Goal: Task Accomplishment & Management: Manage account settings

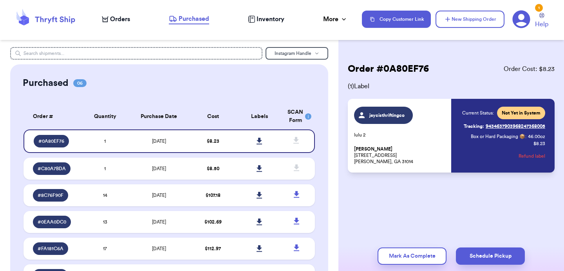
click at [125, 30] on nav "Orders Purchased Inventory More Stats Completed Orders Payments Payouts Copy Cu…" at bounding box center [329, 19] width 470 height 26
click at [125, 17] on span "Orders" at bounding box center [120, 18] width 20 height 9
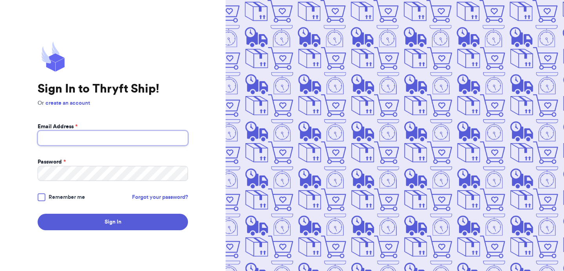
click at [130, 132] on input "Email Address *" at bounding box center [113, 137] width 150 height 15
type input "[EMAIL_ADDRESS][DOMAIN_NAME]"
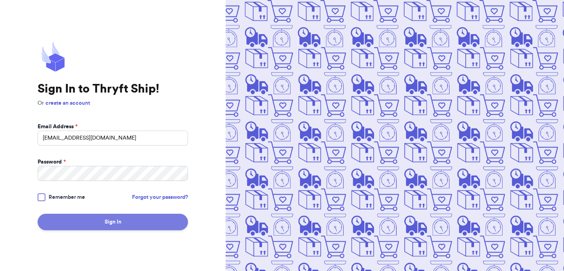
click at [130, 223] on button "Sign In" at bounding box center [113, 221] width 150 height 16
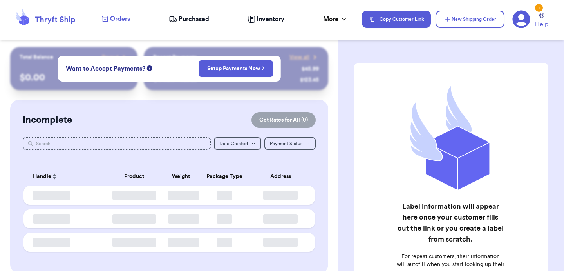
checkbox input "false"
